Goal: Information Seeking & Learning: Learn about a topic

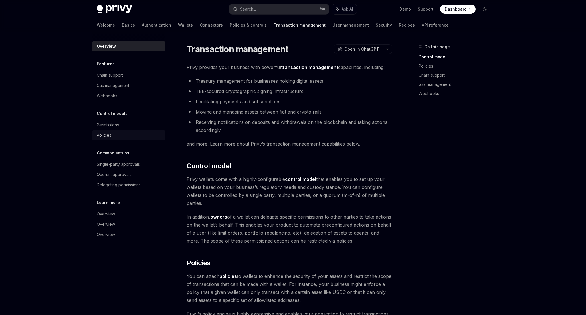
click at [111, 138] on div "Policies" at bounding box center [104, 135] width 15 height 7
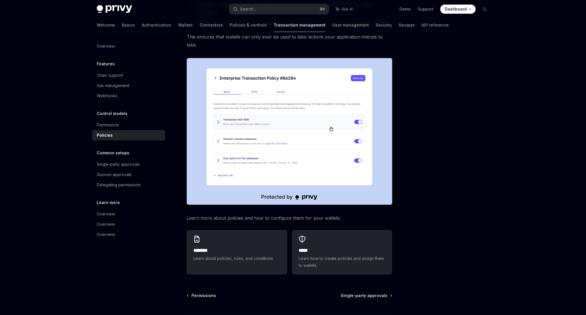
scroll to position [150, 0]
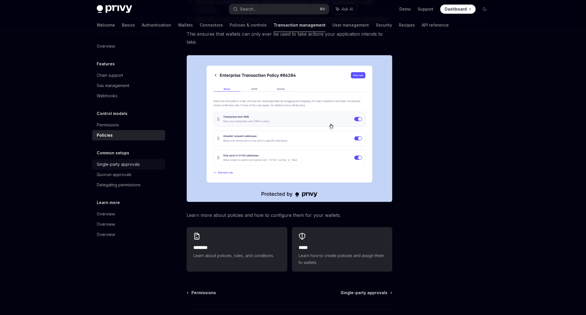
click at [112, 167] on div "Single-party approvals" at bounding box center [118, 164] width 43 height 7
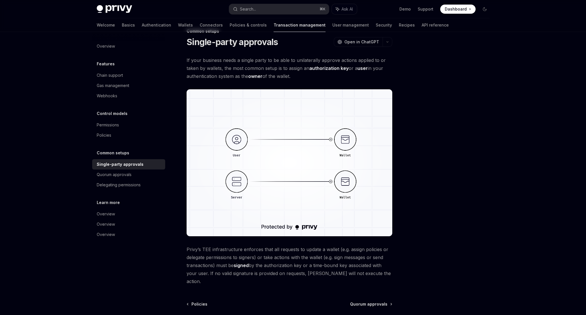
scroll to position [16, 0]
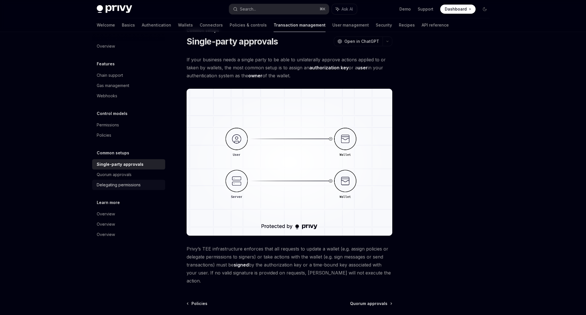
click at [122, 185] on div "Delegating permissions" at bounding box center [119, 184] width 44 height 7
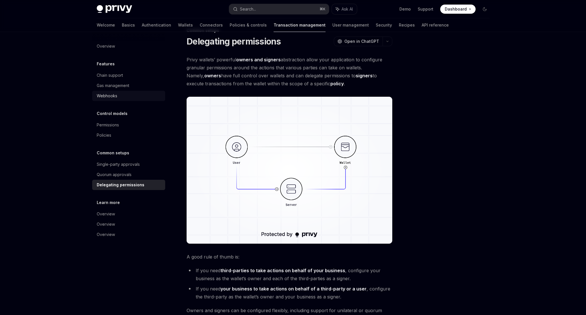
click at [112, 98] on div "Webhooks" at bounding box center [107, 95] width 21 height 7
type textarea "*"
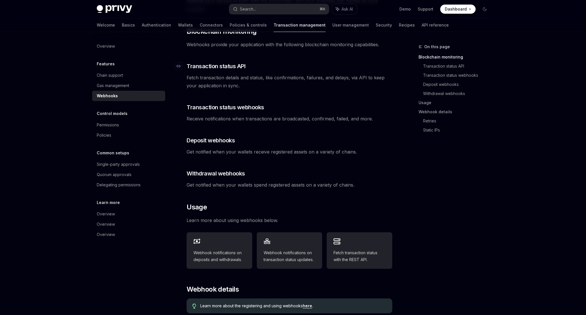
scroll to position [98, 0]
